Goal: Task Accomplishment & Management: Manage account settings

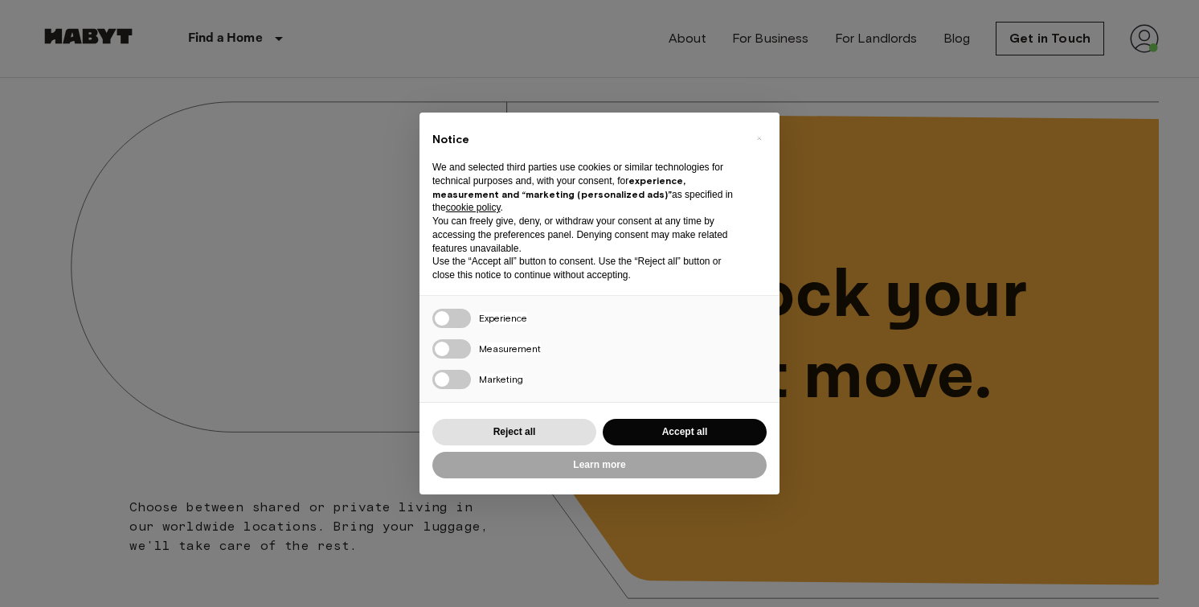
click at [1138, 62] on div "× Notice We and selected third parties use cookies or similar technologies for …" at bounding box center [599, 303] width 1199 height 607
click at [565, 443] on div "Reject all Accept all" at bounding box center [599, 432] width 334 height 33
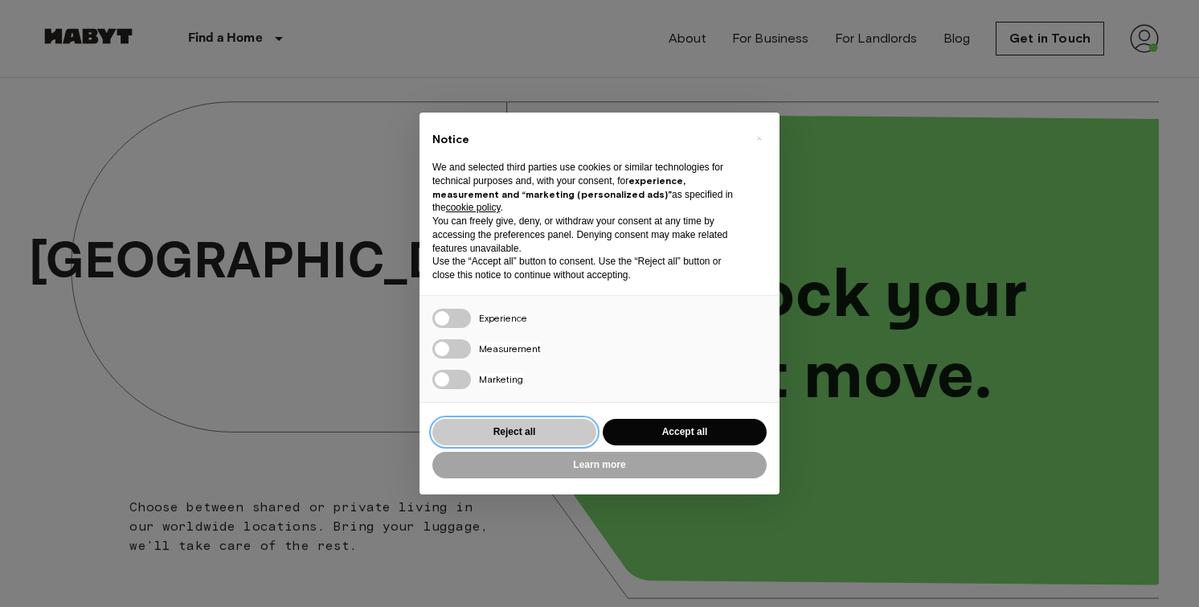
click at [565, 421] on button "Reject all" at bounding box center [514, 432] width 164 height 27
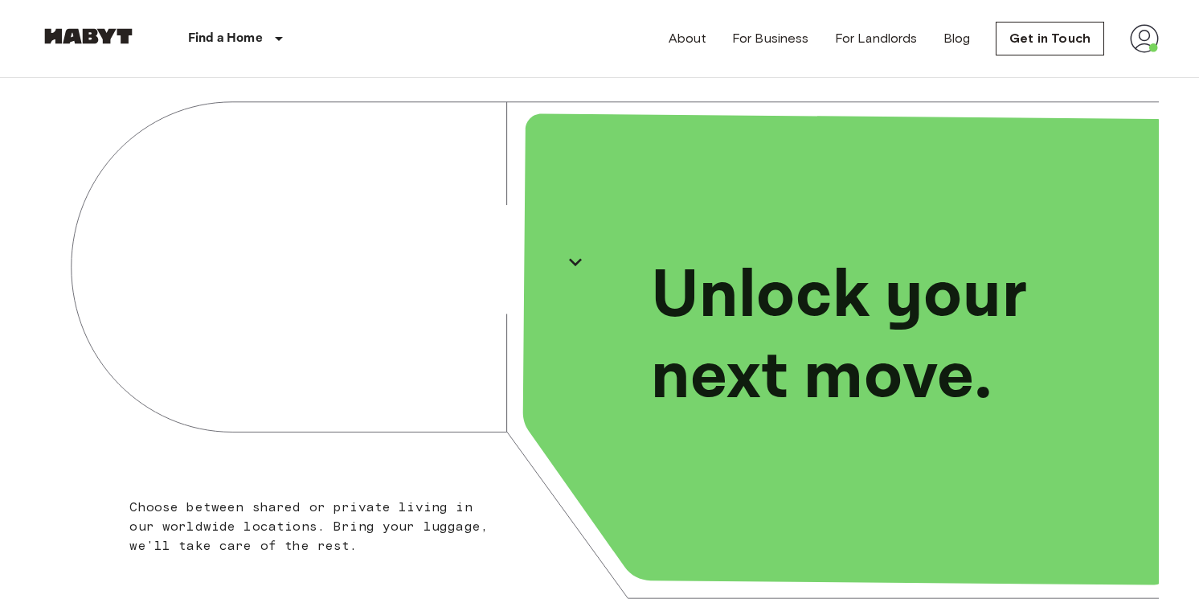
click at [1147, 45] on img at bounding box center [1144, 38] width 29 height 29
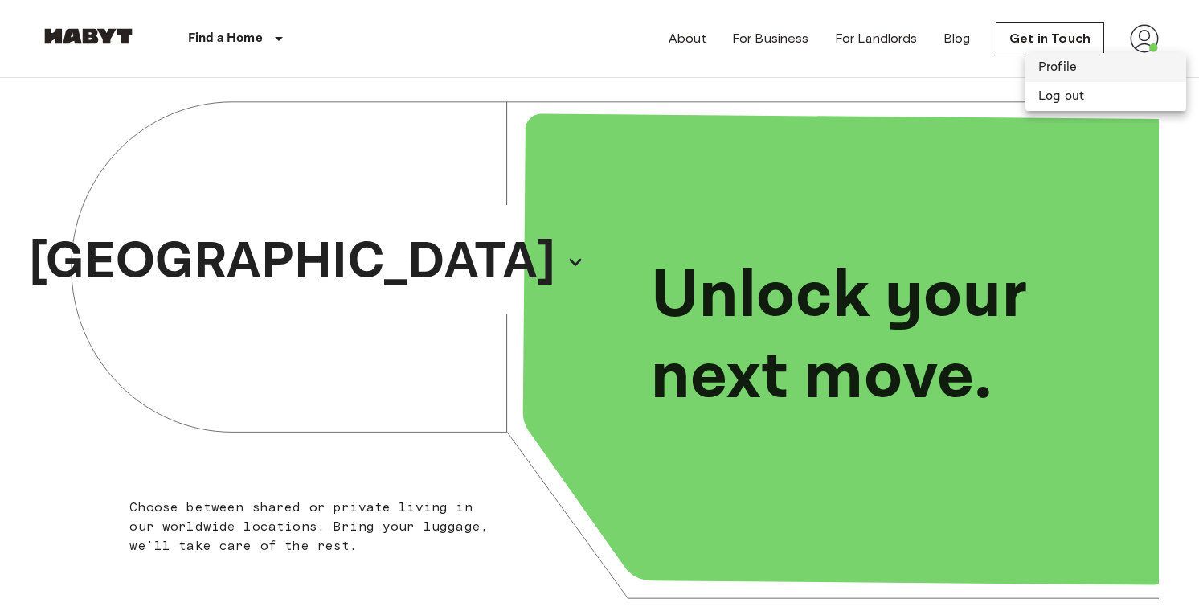
click at [1079, 59] on li "Profile" at bounding box center [1106, 67] width 161 height 29
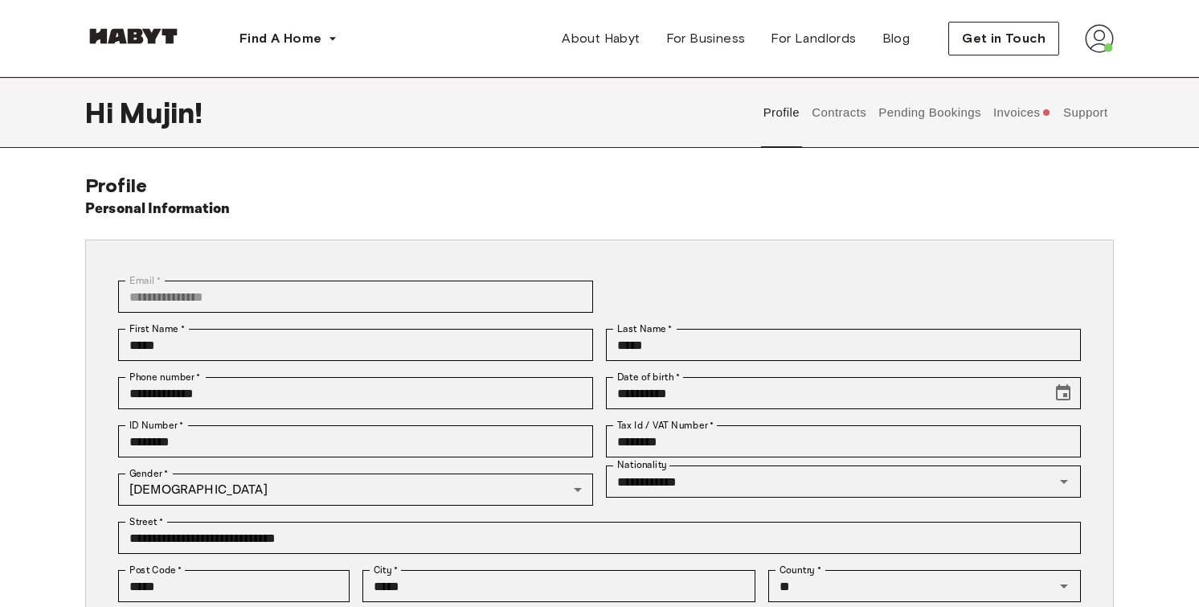
click at [1027, 116] on button "Invoices" at bounding box center [1022, 112] width 62 height 71
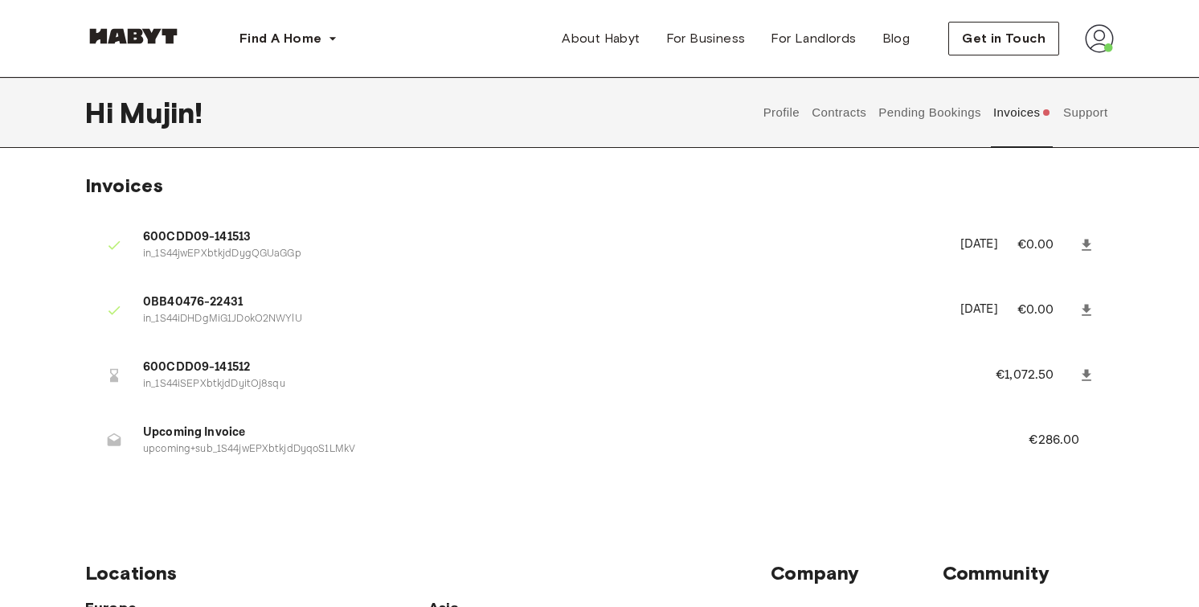
click at [862, 120] on button "Contracts" at bounding box center [839, 112] width 59 height 71
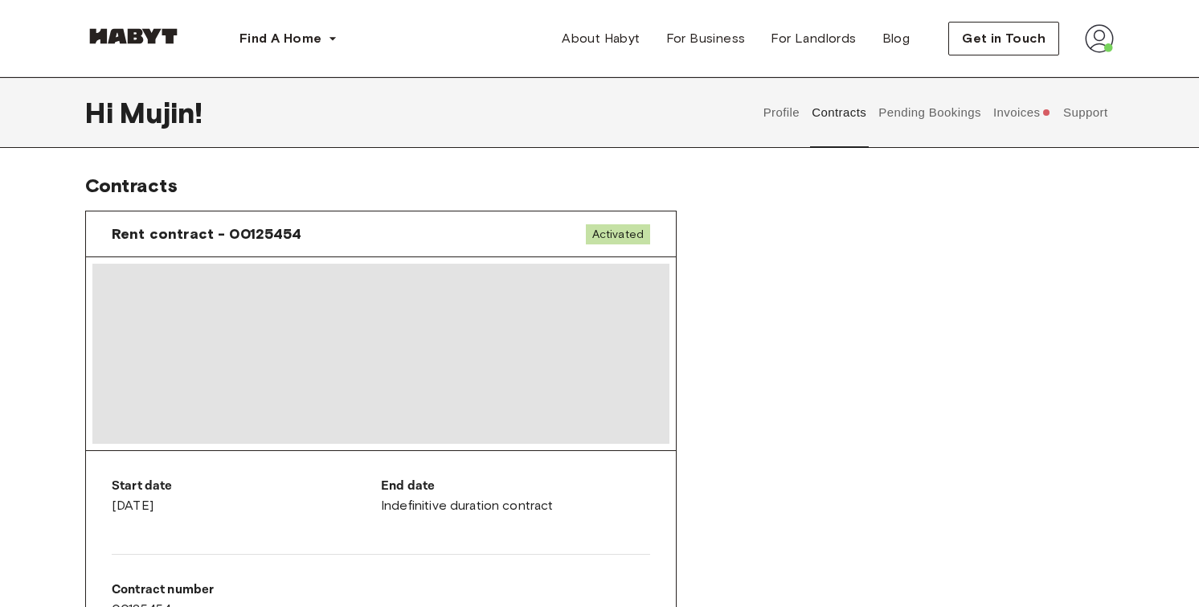
click at [932, 109] on button "Pending Bookings" at bounding box center [930, 112] width 107 height 71
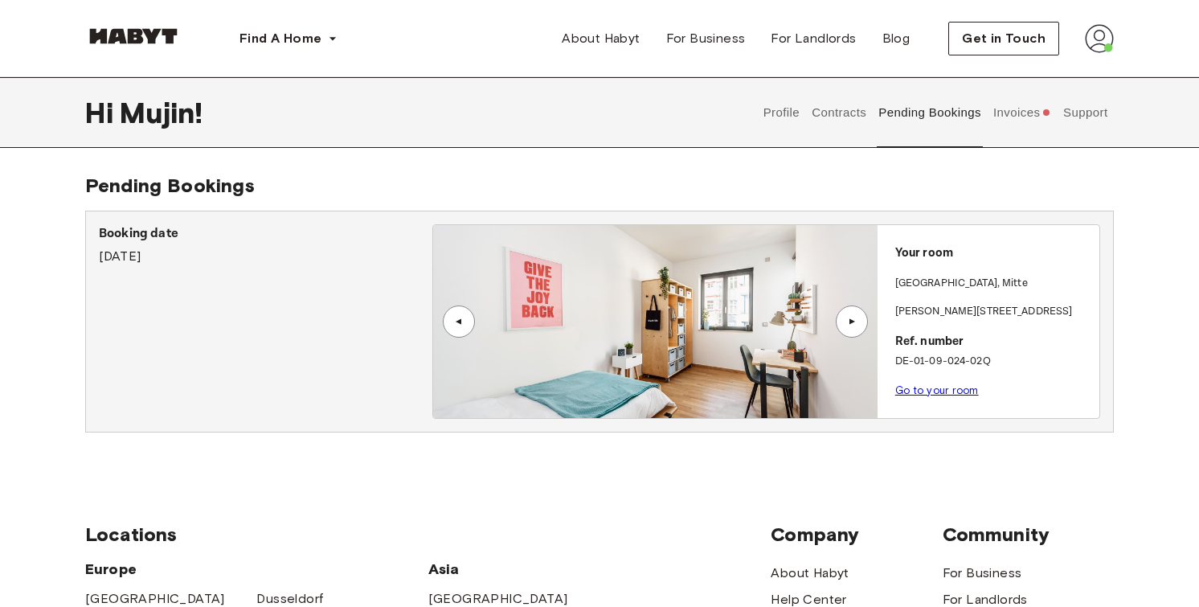
click at [1016, 111] on button "Invoices" at bounding box center [1022, 112] width 62 height 71
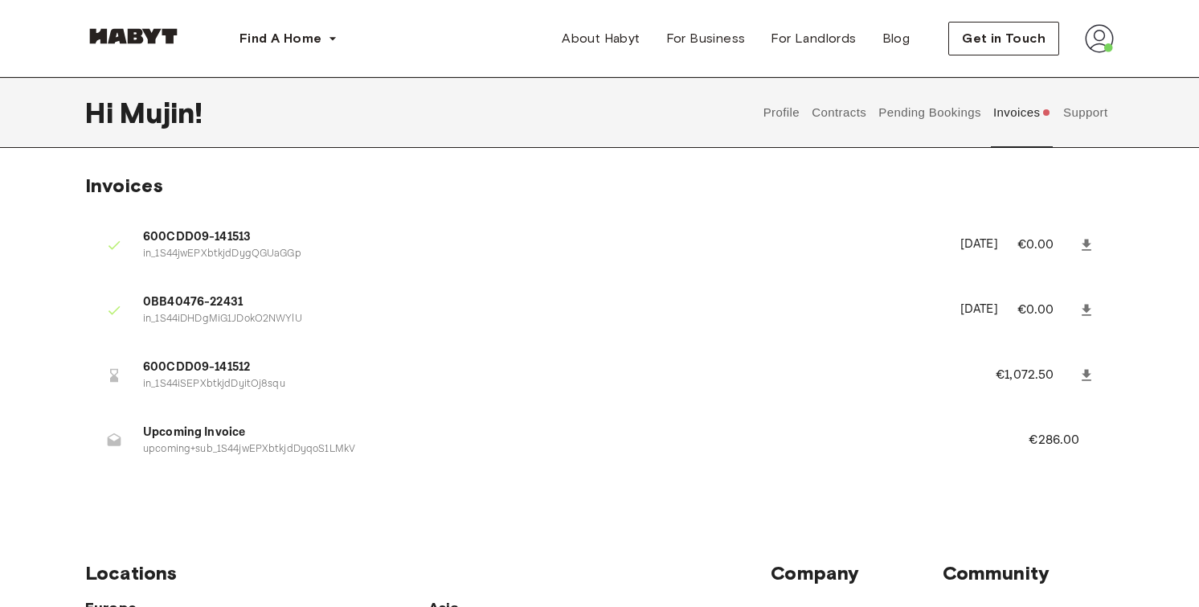
click at [123, 371] on div at bounding box center [114, 375] width 32 height 32
click at [1086, 377] on icon at bounding box center [1087, 374] width 10 height 11
click at [1076, 369] on link at bounding box center [1086, 375] width 29 height 29
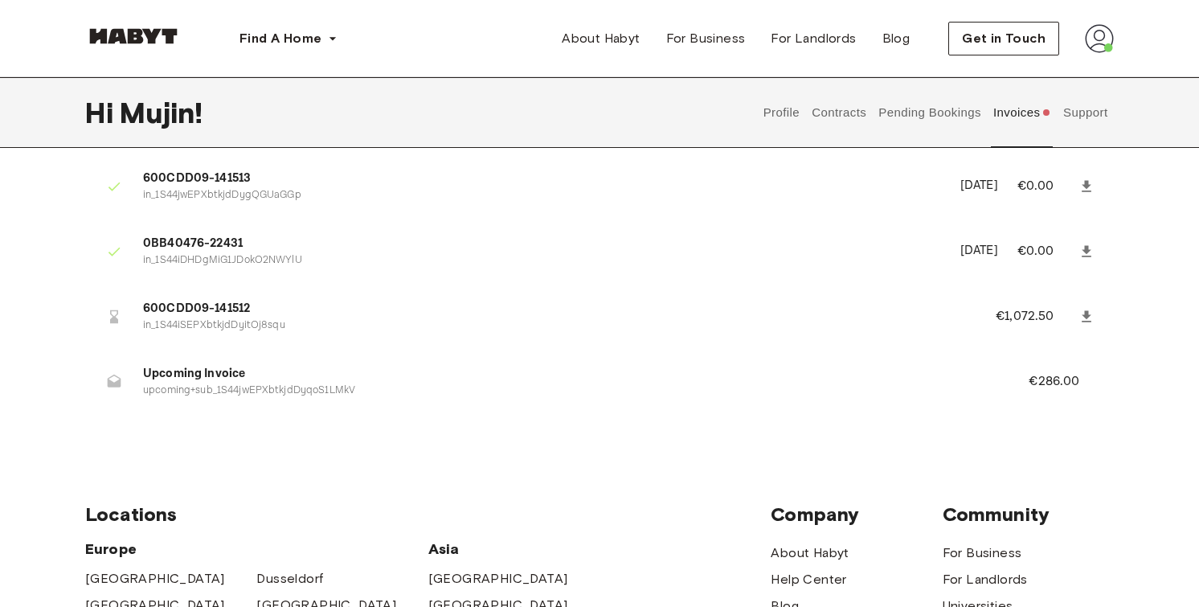
scroll to position [60, 0]
click at [1003, 102] on button "Invoices" at bounding box center [1022, 112] width 62 height 71
click at [807, 94] on div "Profile Contracts Pending Bookings Invoices Support" at bounding box center [935, 112] width 357 height 71
click at [838, 110] on button "Contracts" at bounding box center [839, 112] width 59 height 71
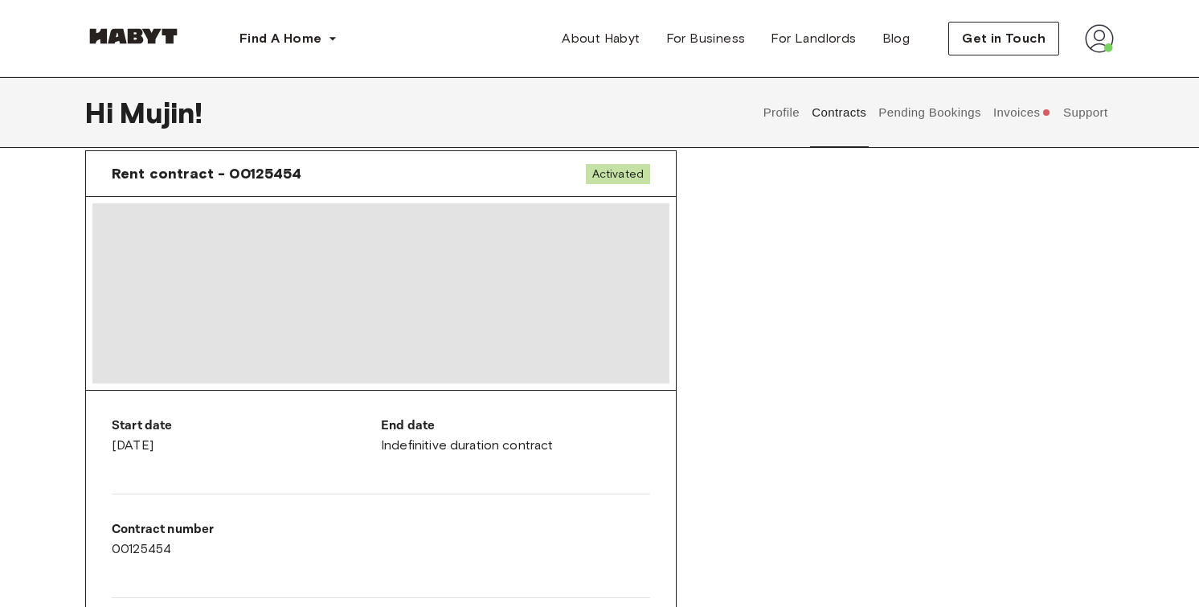
click at [1010, 121] on button "Invoices" at bounding box center [1022, 112] width 62 height 71
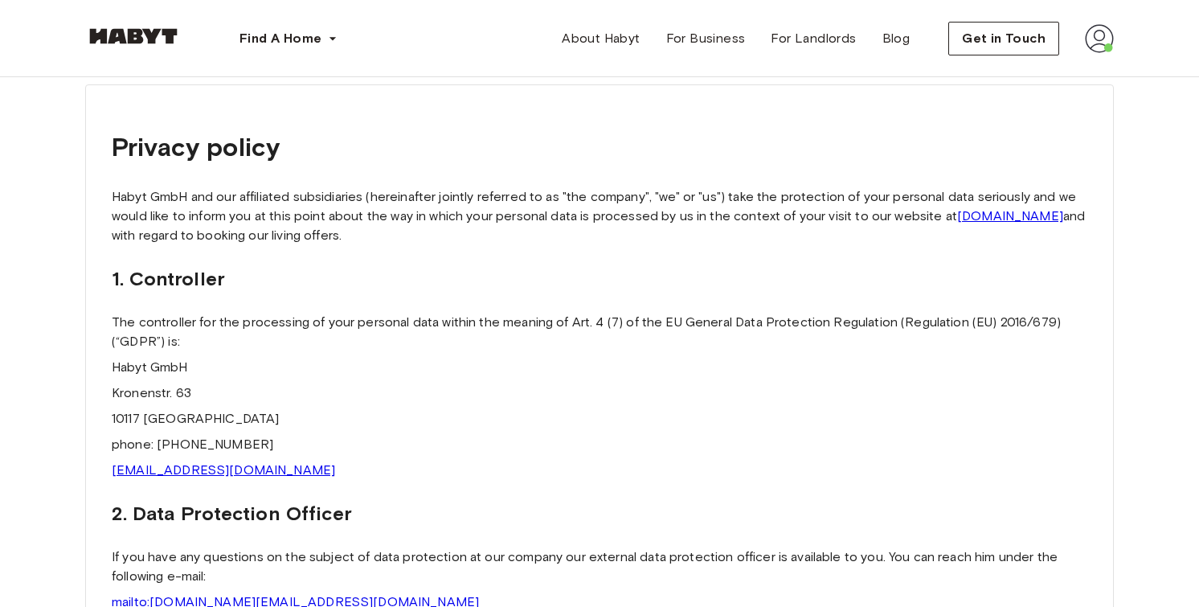
scroll to position [89, 0]
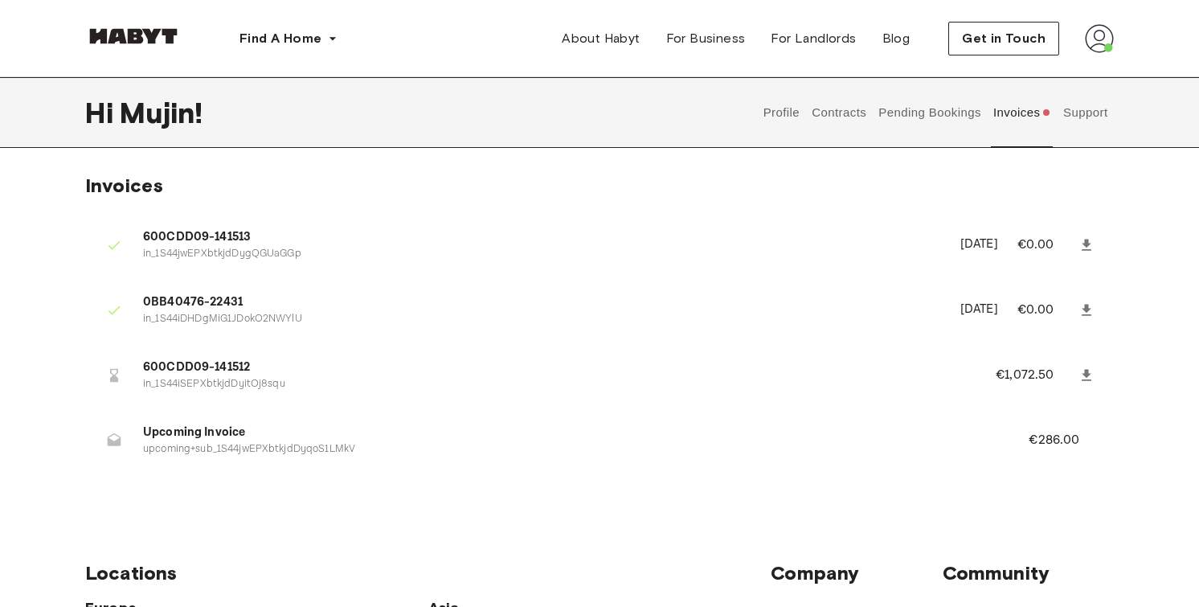
click at [929, 129] on button "Pending Bookings" at bounding box center [930, 112] width 107 height 71
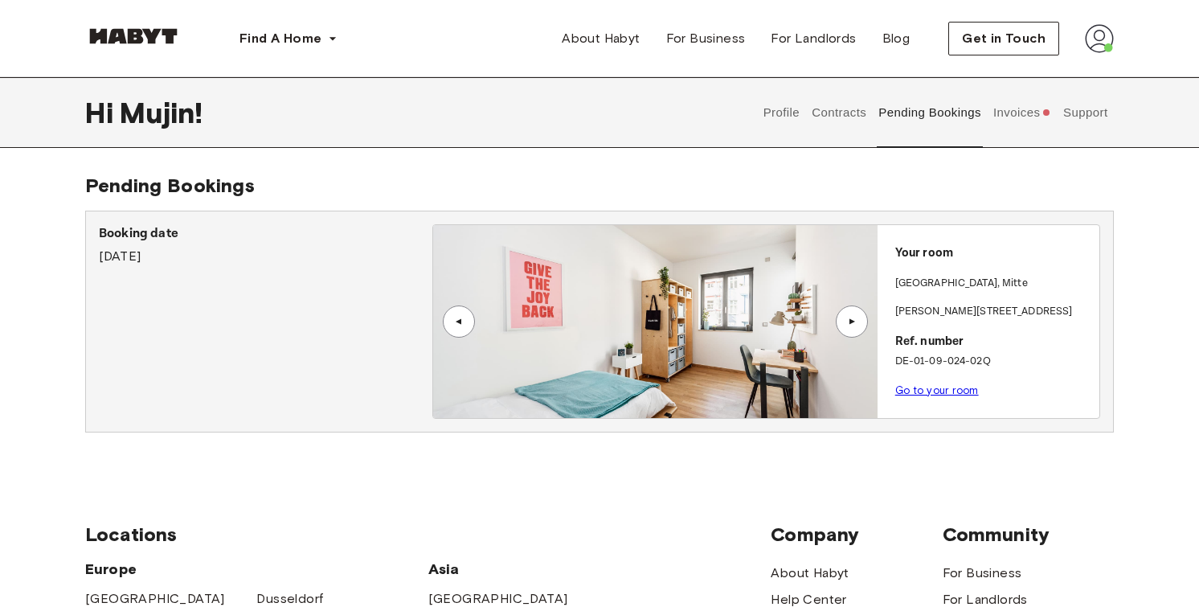
click at [836, 111] on button "Contracts" at bounding box center [839, 112] width 59 height 71
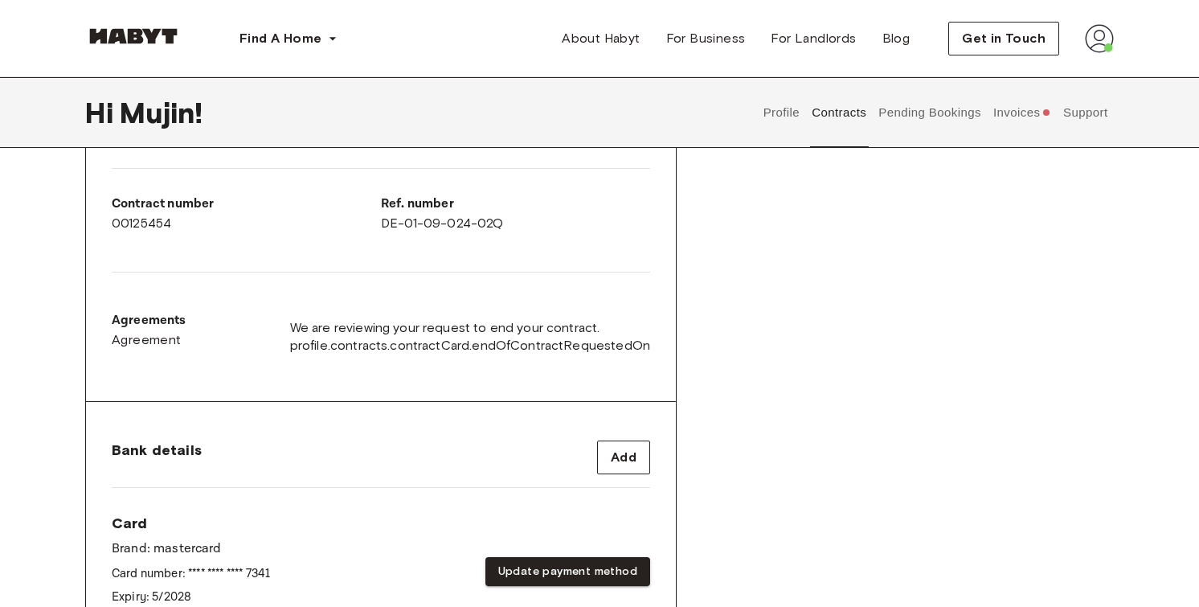
scroll to position [346, 0]
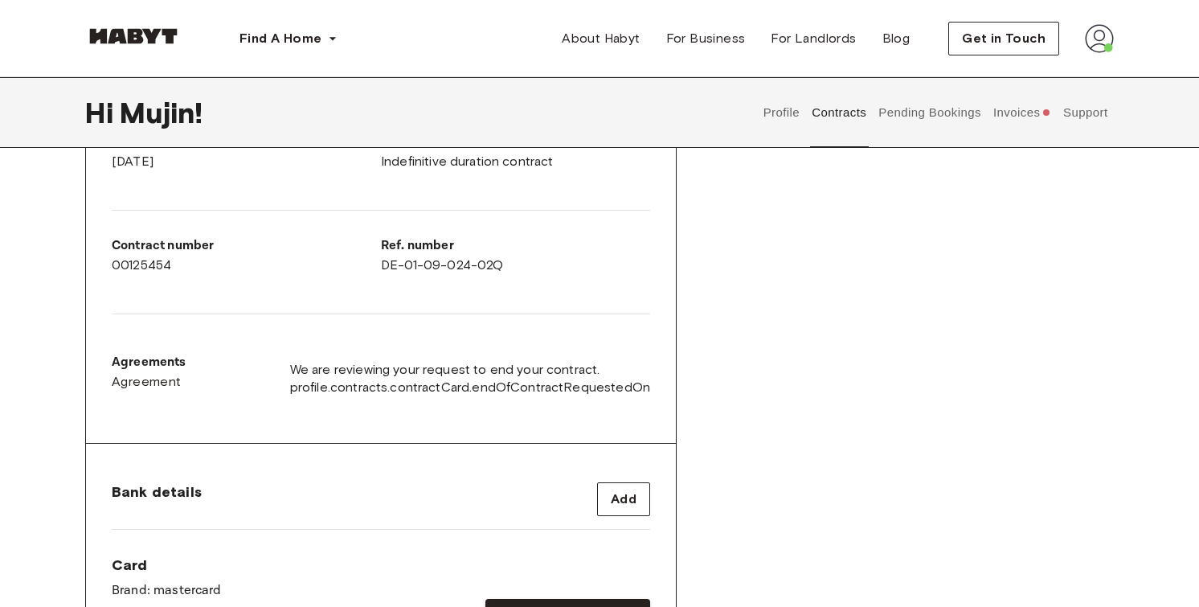
drag, startPoint x: 982, startPoint y: 130, endPoint x: 1001, endPoint y: 122, distance: 20.9
click at [994, 124] on div "Profile Contracts Pending Bookings Invoices Support" at bounding box center [935, 112] width 357 height 71
click at [1001, 122] on button "Invoices" at bounding box center [1022, 112] width 62 height 71
